Goal: Task Accomplishment & Management: Manage account settings

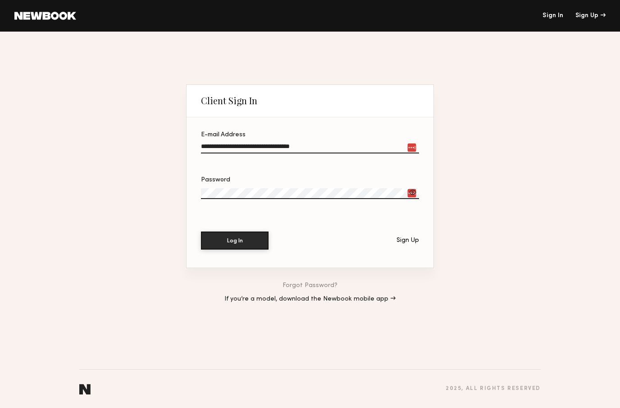
type input "**********"
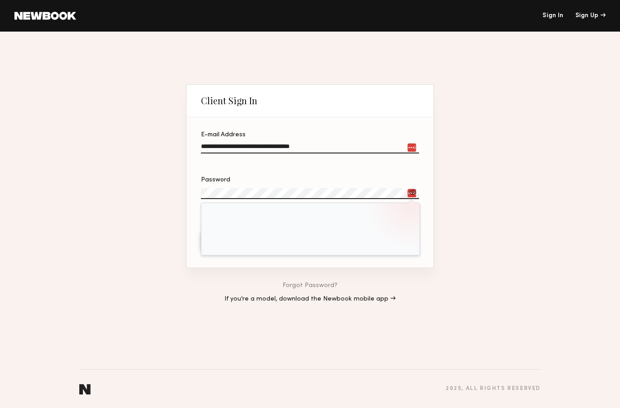
click at [235, 241] on button "Log In" at bounding box center [235, 240] width 68 height 18
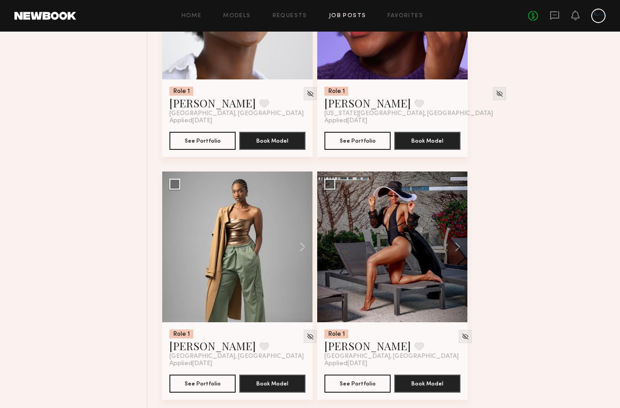
scroll to position [700, 0]
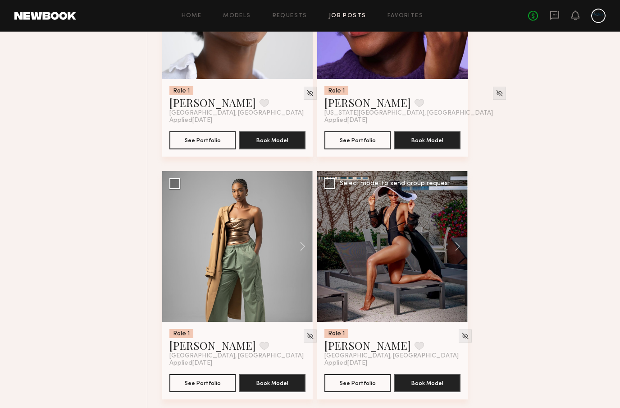
click at [406, 292] on div at bounding box center [392, 246] width 151 height 151
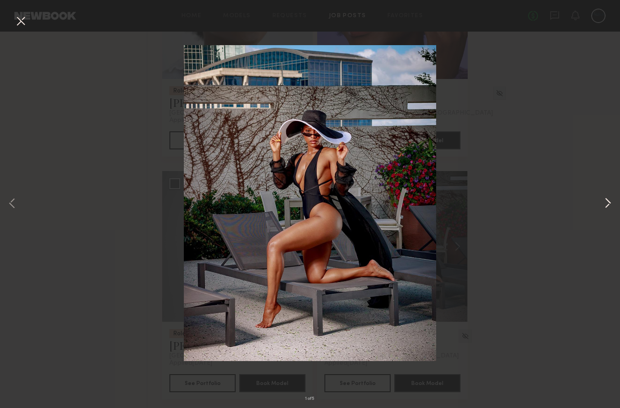
click at [607, 198] on button at bounding box center [608, 204] width 11 height 326
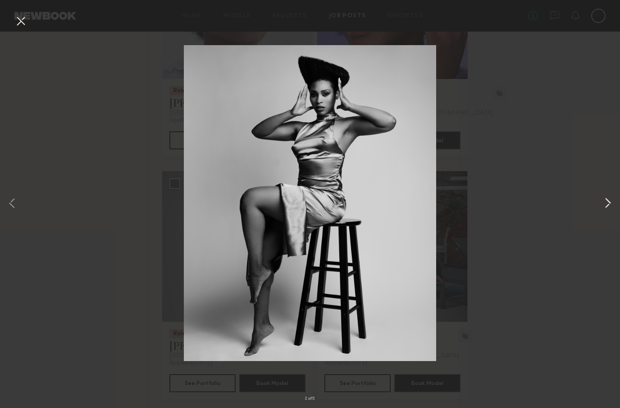
click at [607, 198] on button at bounding box center [608, 204] width 11 height 326
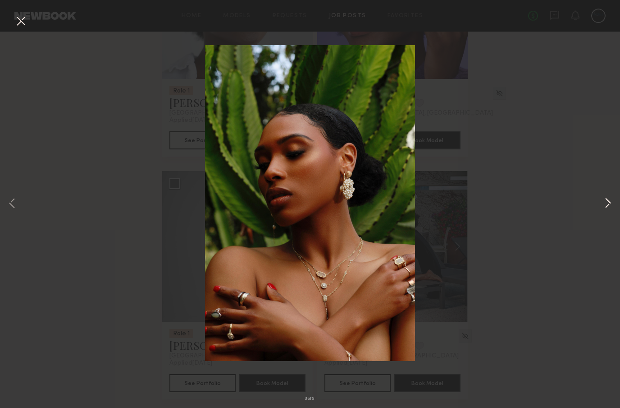
click at [606, 203] on button at bounding box center [608, 204] width 11 height 326
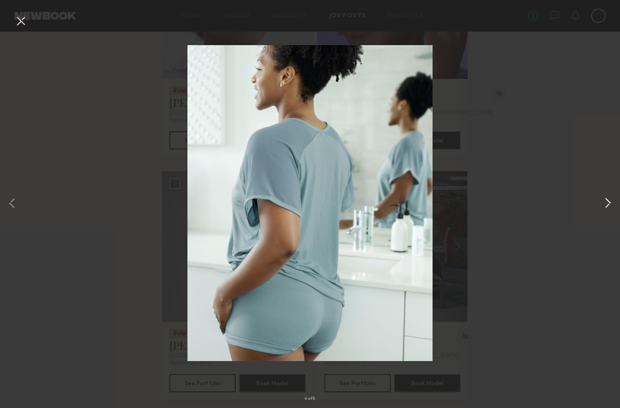
click at [603, 205] on button at bounding box center [608, 204] width 11 height 326
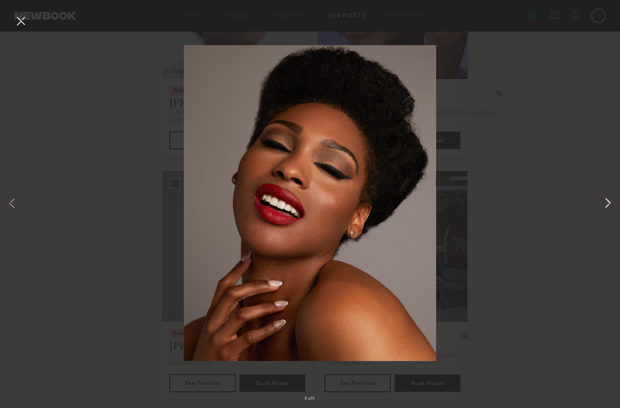
click at [603, 201] on button at bounding box center [608, 204] width 11 height 326
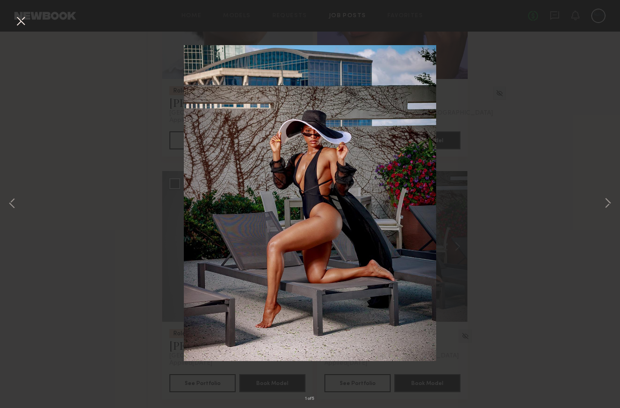
click at [16, 17] on button at bounding box center [21, 22] width 14 height 16
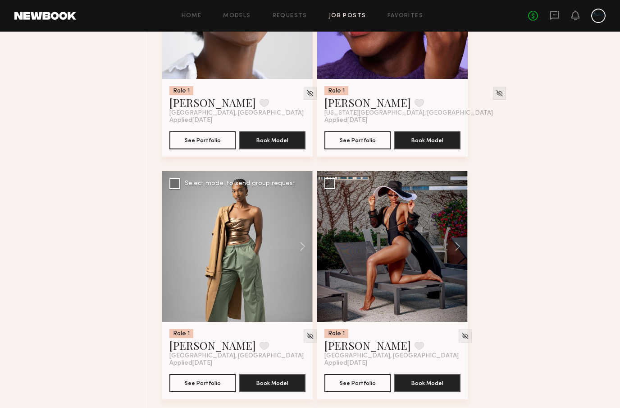
click at [252, 247] on div at bounding box center [237, 246] width 151 height 151
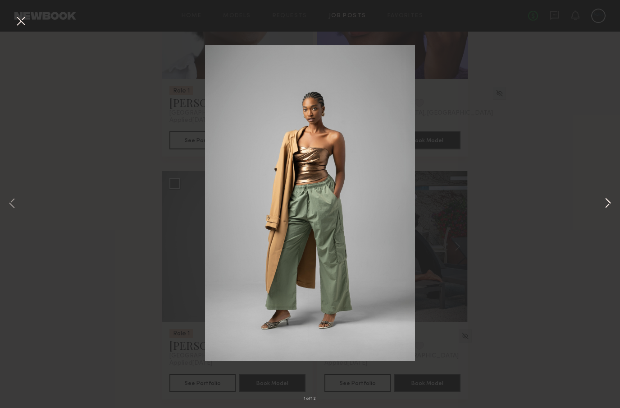
click at [609, 202] on button at bounding box center [608, 204] width 11 height 326
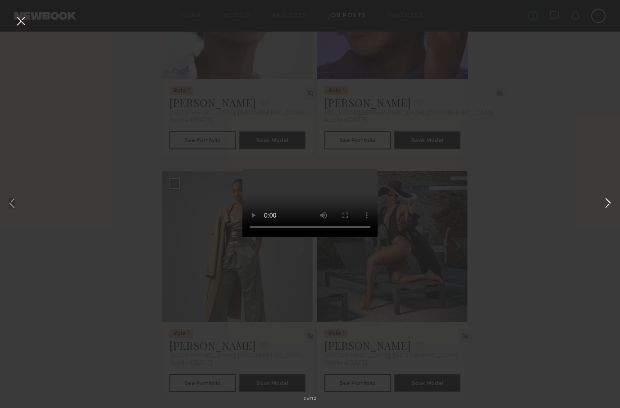
click at [603, 204] on button at bounding box center [608, 204] width 11 height 326
click at [611, 196] on button at bounding box center [608, 204] width 11 height 326
click at [607, 200] on button at bounding box center [608, 204] width 11 height 326
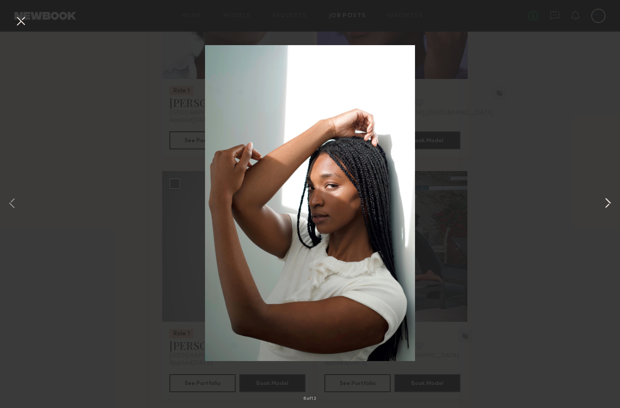
click at [604, 202] on button at bounding box center [608, 204] width 11 height 326
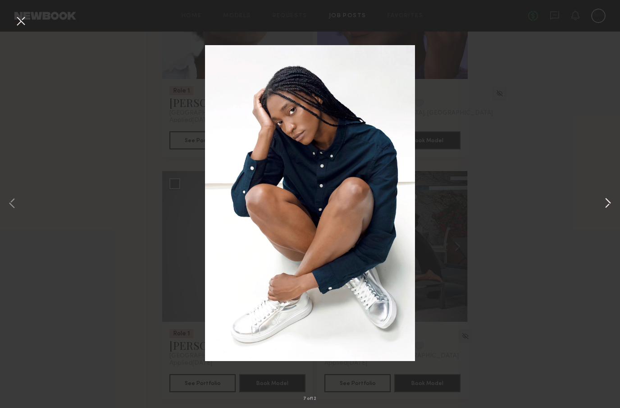
click at [607, 195] on button at bounding box center [608, 204] width 11 height 326
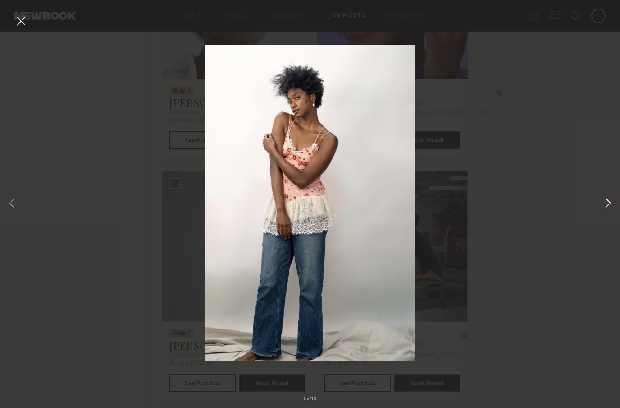
click at [604, 201] on button at bounding box center [608, 204] width 11 height 326
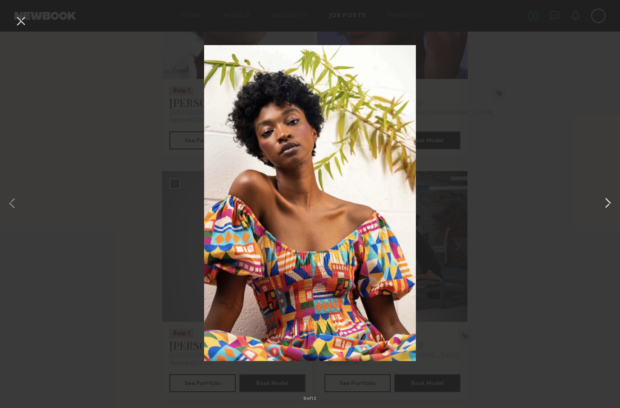
click at [604, 199] on button at bounding box center [608, 204] width 11 height 326
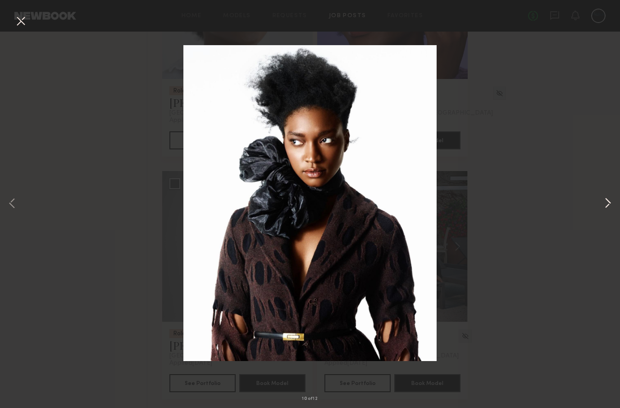
click at [610, 200] on button at bounding box center [608, 204] width 11 height 326
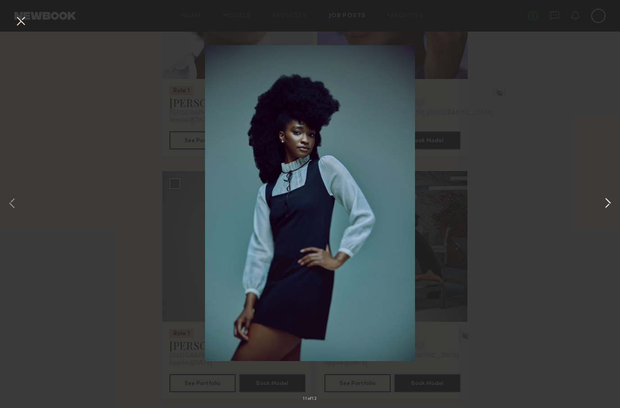
click at [609, 200] on button at bounding box center [608, 204] width 11 height 326
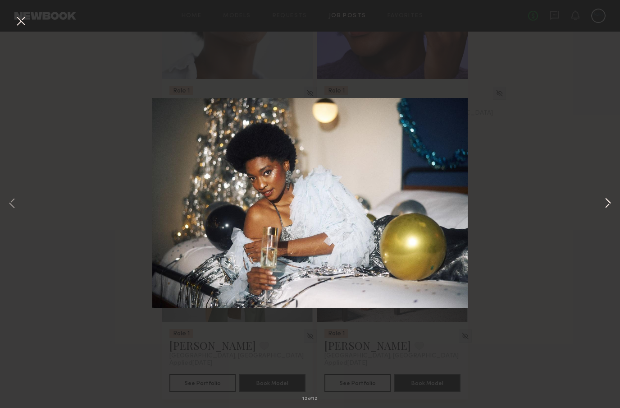
click at [608, 200] on button at bounding box center [608, 204] width 11 height 326
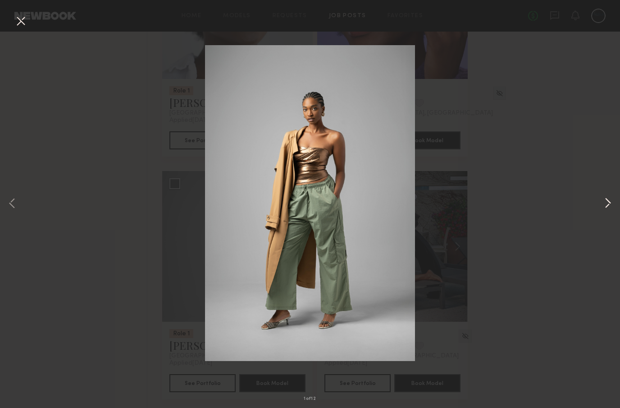
click at [603, 203] on button at bounding box center [608, 204] width 11 height 326
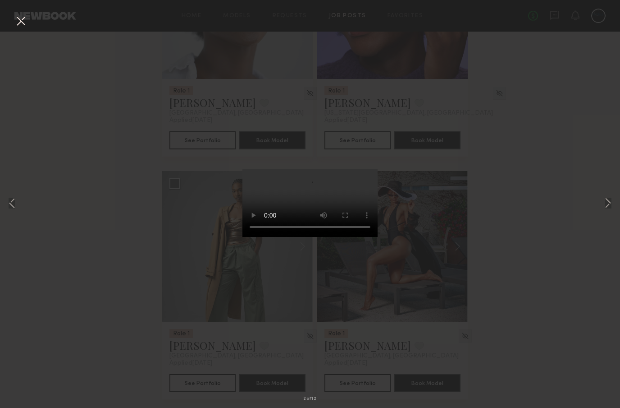
click at [15, 24] on button at bounding box center [21, 22] width 14 height 16
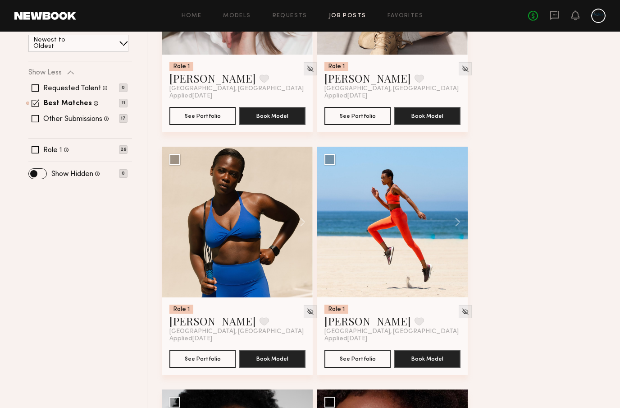
scroll to position [239, 0]
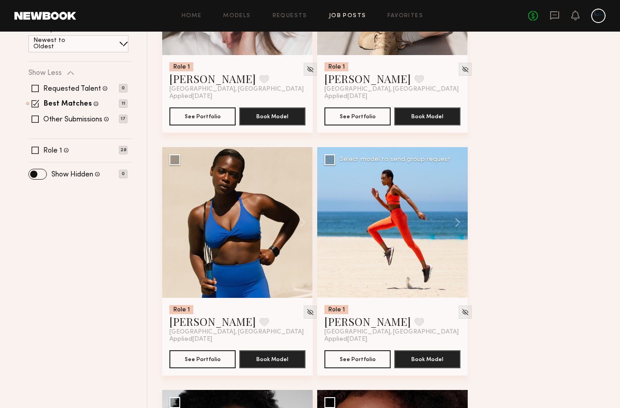
click at [396, 225] on div at bounding box center [392, 222] width 151 height 151
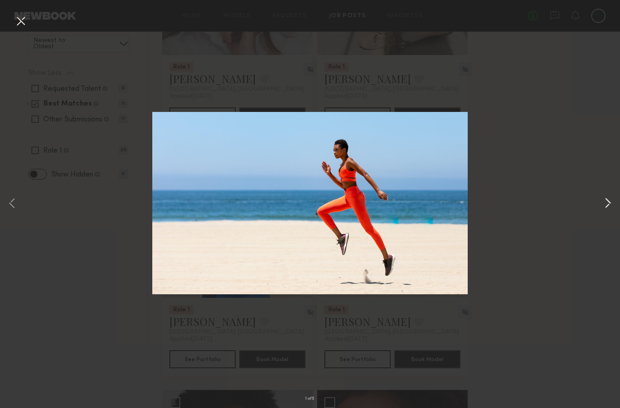
click at [603, 202] on button at bounding box center [608, 204] width 11 height 326
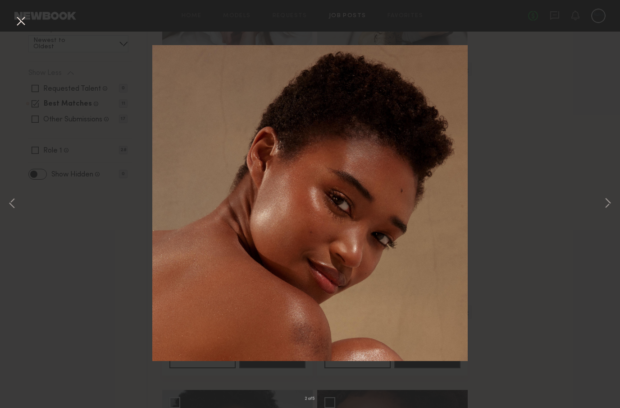
click at [594, 197] on div "2 of 5" at bounding box center [310, 204] width 620 height 408
click at [608, 195] on button at bounding box center [608, 204] width 11 height 326
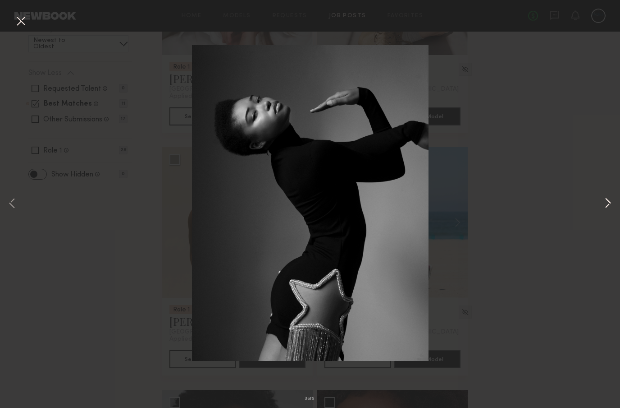
click at [611, 202] on button at bounding box center [608, 204] width 11 height 326
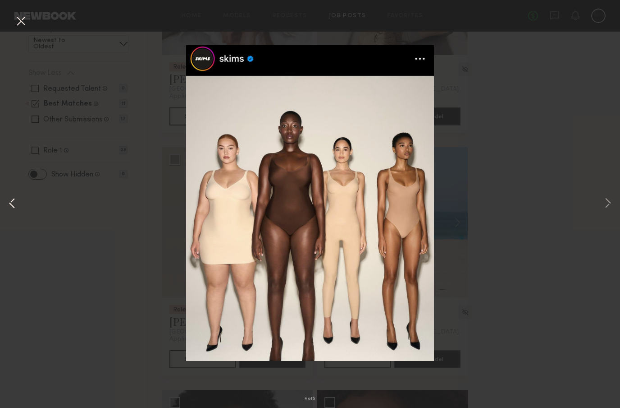
click at [12, 198] on button at bounding box center [12, 204] width 11 height 326
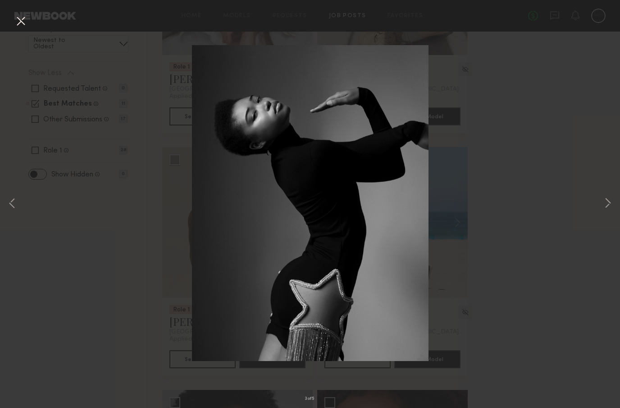
click at [619, 202] on div "3 of 5" at bounding box center [310, 204] width 620 height 408
click at [610, 196] on button at bounding box center [608, 204] width 11 height 326
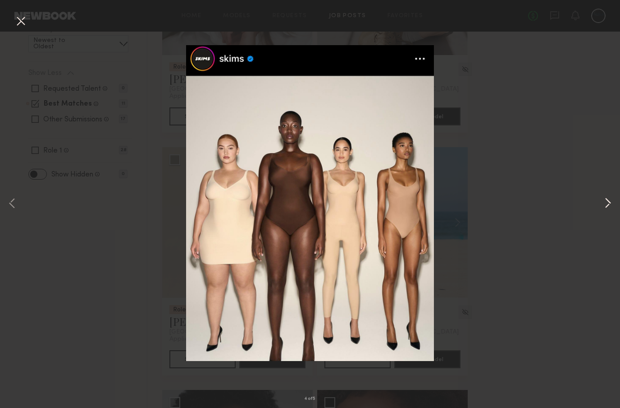
click at [603, 203] on button at bounding box center [608, 204] width 11 height 326
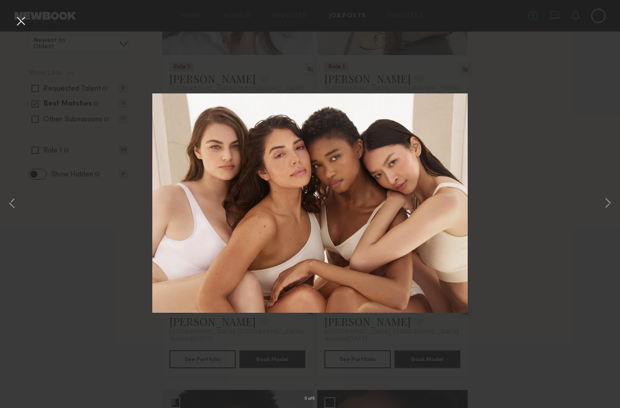
click at [589, 205] on div "5 of 5" at bounding box center [310, 204] width 620 height 408
click at [608, 199] on button at bounding box center [608, 204] width 11 height 326
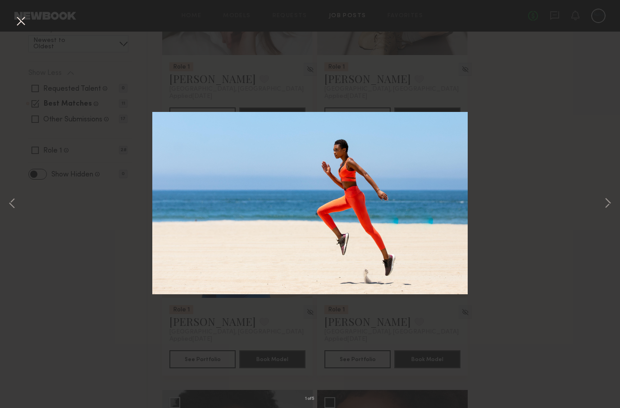
click at [22, 24] on button at bounding box center [21, 22] width 14 height 16
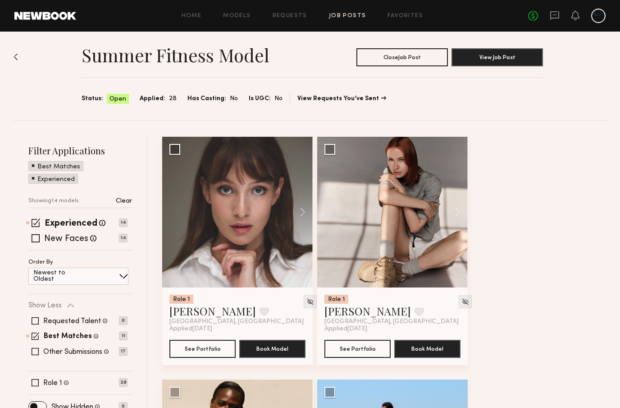
scroll to position [0, 0]
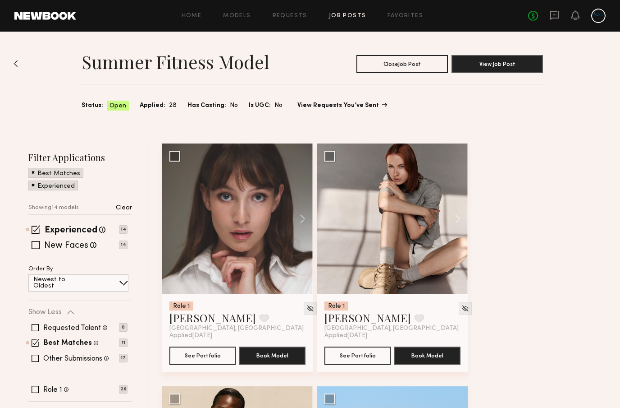
click at [340, 106] on link "View Requests You’ve Sent" at bounding box center [342, 105] width 89 height 6
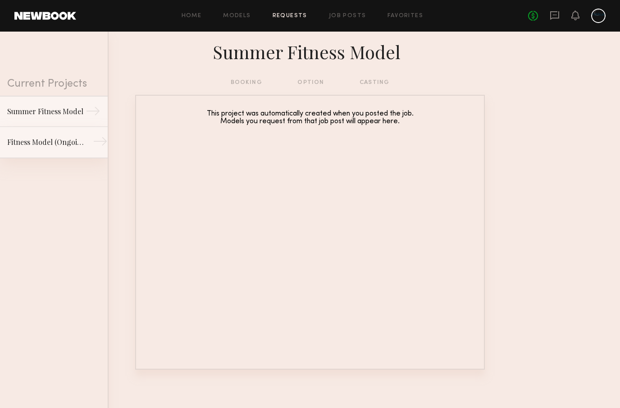
click at [65, 142] on div "Fitness Model (Ongoing)" at bounding box center [46, 142] width 78 height 11
click at [77, 112] on div "Summer Fitness Model" at bounding box center [46, 111] width 78 height 11
click at [345, 15] on link "Job Posts" at bounding box center [347, 16] width 37 height 6
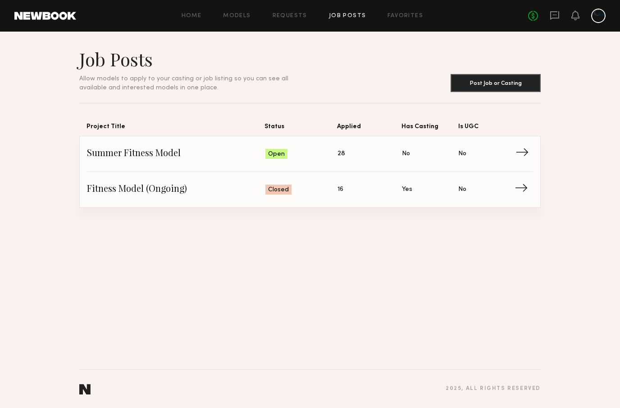
click at [517, 155] on span "→" at bounding box center [525, 154] width 18 height 14
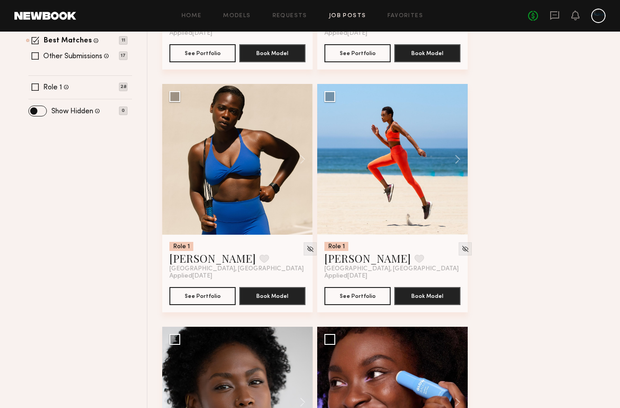
scroll to position [302, 0]
